Goal: Information Seeking & Learning: Learn about a topic

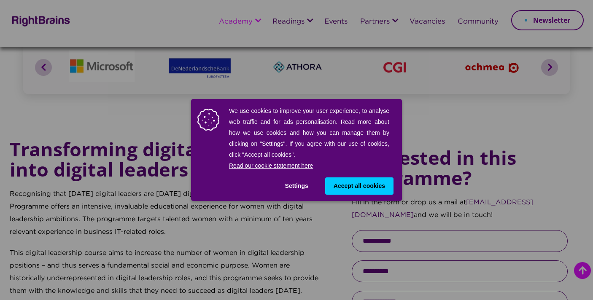
scroll to position [260, 0]
click at [351, 187] on span "Accept all cookies" at bounding box center [358, 186] width 51 height 9
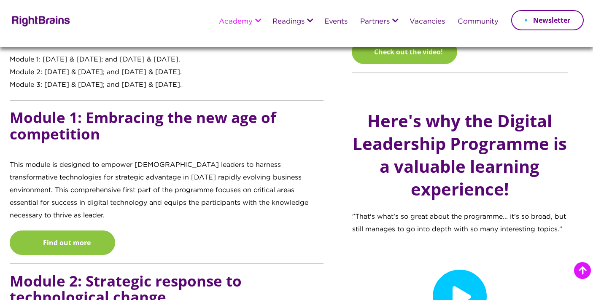
scroll to position [761, 0]
click at [317, 113] on h5 "Module 1: Embracing the new age of competition" at bounding box center [167, 134] width 314 height 50
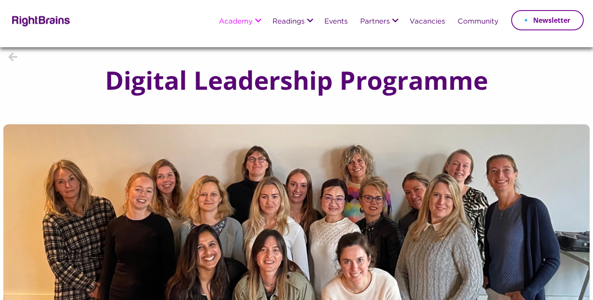
scroll to position [0, 0]
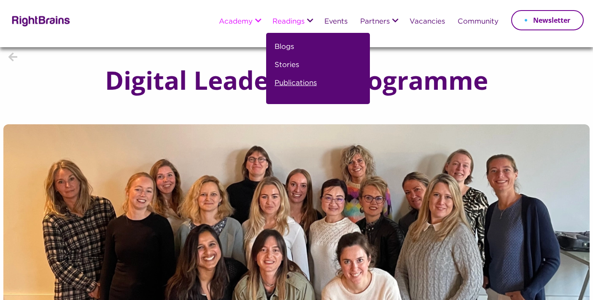
click at [288, 82] on link "Publications" at bounding box center [295, 87] width 42 height 18
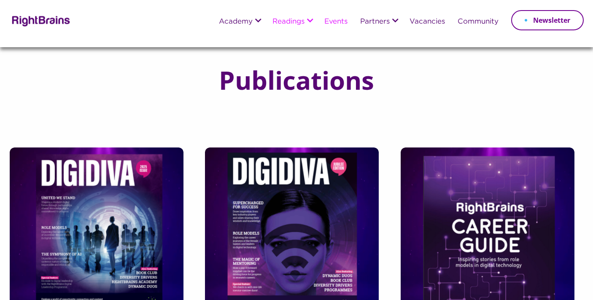
click at [333, 22] on link "Events" at bounding box center [335, 22] width 23 height 8
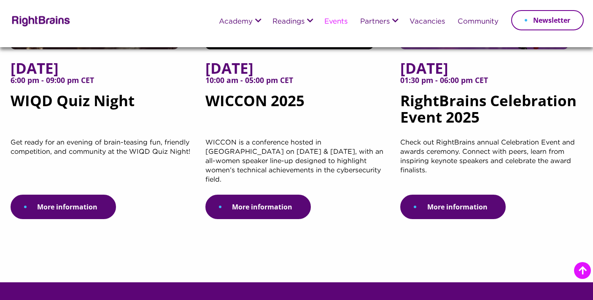
scroll to position [253, 0]
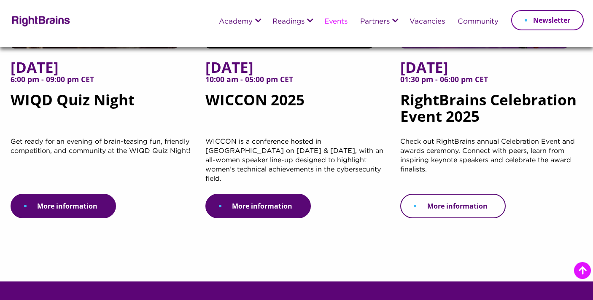
click at [436, 195] on link "More information" at bounding box center [452, 206] width 105 height 24
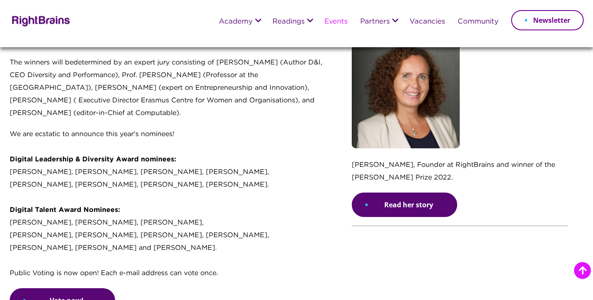
scroll to position [631, 0]
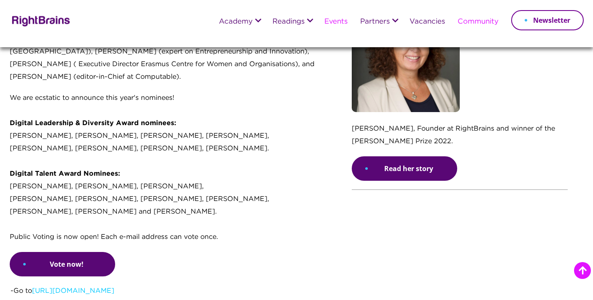
click at [474, 21] on link "Community" at bounding box center [477, 22] width 41 height 8
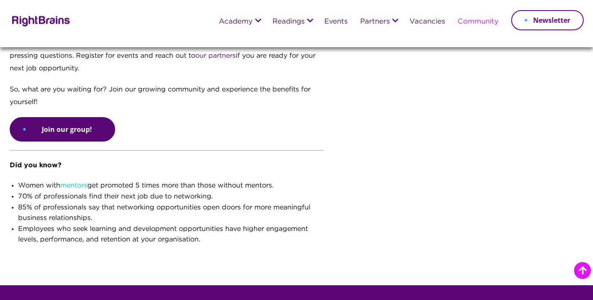
scroll to position [368, 0]
